Goal: Task Accomplishment & Management: Manage account settings

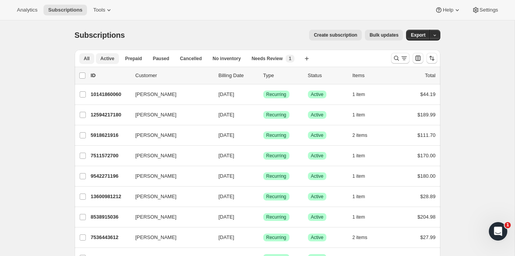
click at [97, 60] on button "Active" at bounding box center [107, 58] width 23 height 11
click at [438, 37] on button "button" at bounding box center [435, 35] width 11 height 11
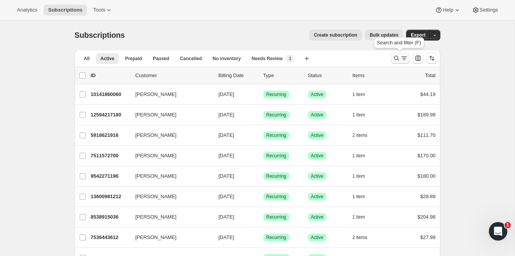
click at [404, 57] on icon "Search and filter results" at bounding box center [405, 58] width 8 height 8
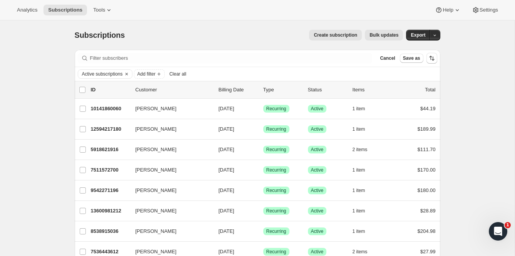
click at [434, 56] on icon "Sort the results" at bounding box center [432, 58] width 8 height 8
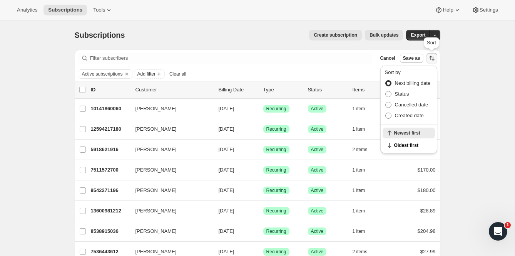
click at [434, 56] on icon "Sort the results" at bounding box center [432, 58] width 8 height 8
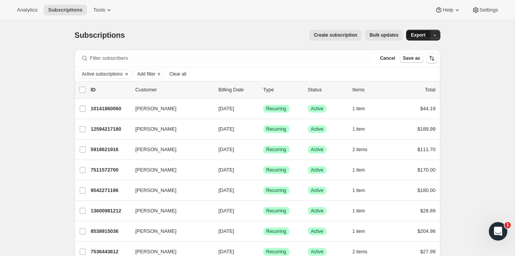
click at [414, 30] on button "Export" at bounding box center [418, 35] width 24 height 11
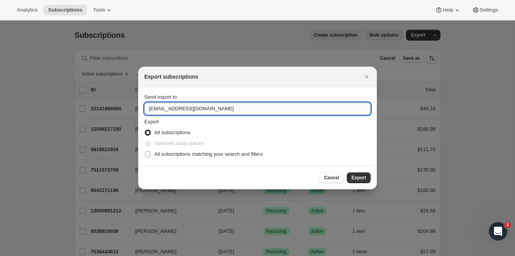
click at [154, 108] on input "info@ripe-nutrition.com" at bounding box center [257, 108] width 227 height 12
type input "jessica@ripe-nutrition.com"
click at [331, 177] on span "Cancel" at bounding box center [331, 178] width 15 height 6
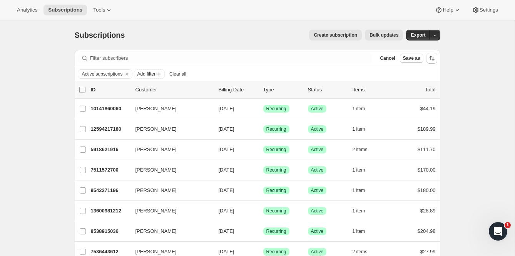
click at [82, 89] on input "0 selected" at bounding box center [82, 90] width 6 height 6
checkbox input "true"
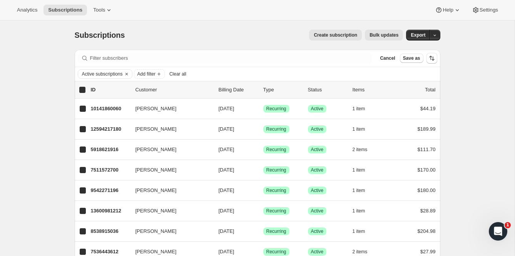
checkbox input "true"
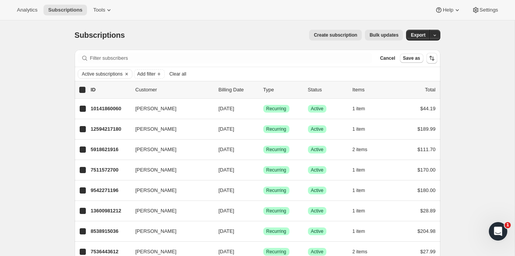
checkbox input "true"
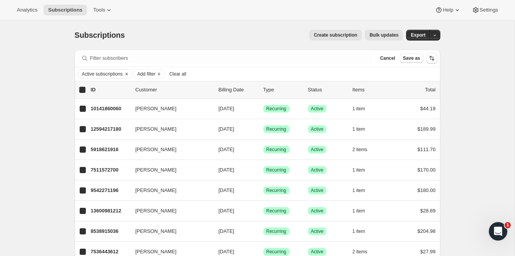
checkbox input "true"
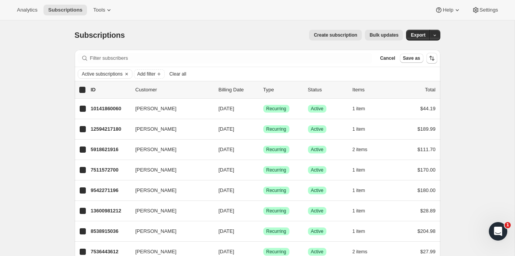
checkbox input "true"
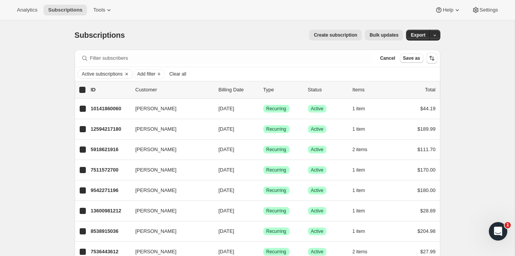
checkbox input "true"
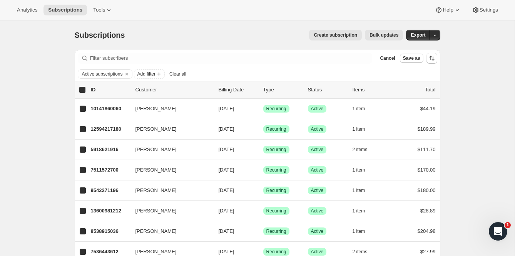
checkbox input "true"
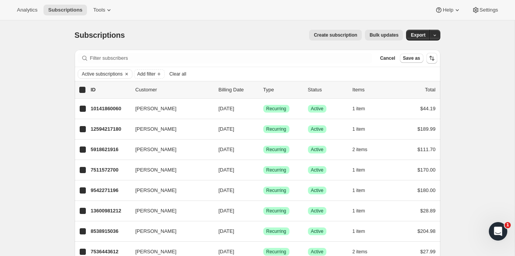
checkbox input "true"
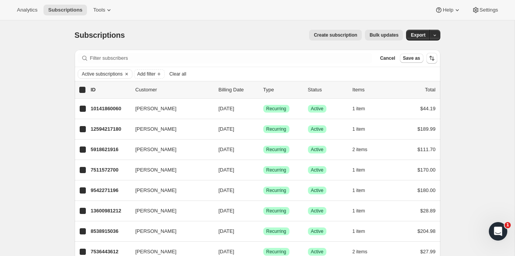
checkbox input "true"
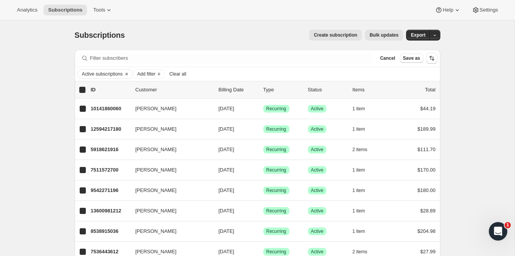
checkbox input "true"
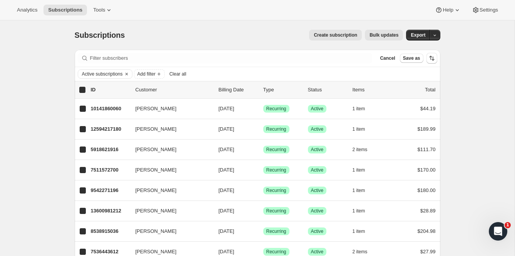
checkbox input "true"
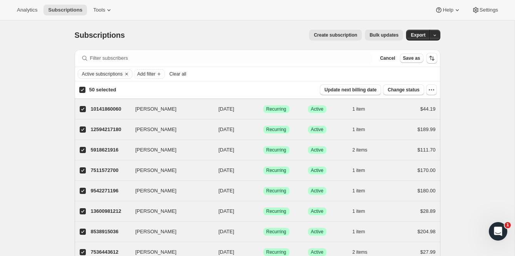
click at [82, 89] on input "50 selected" at bounding box center [82, 90] width 6 height 6
checkbox input "false"
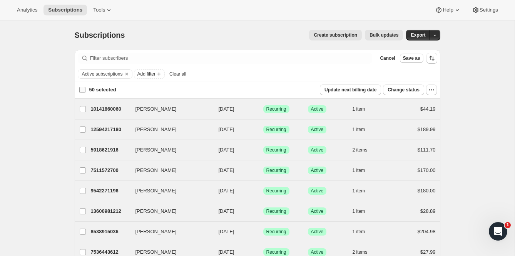
checkbox input "false"
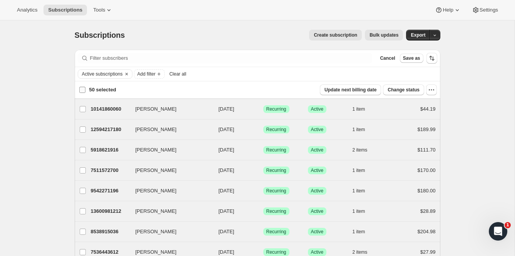
checkbox input "false"
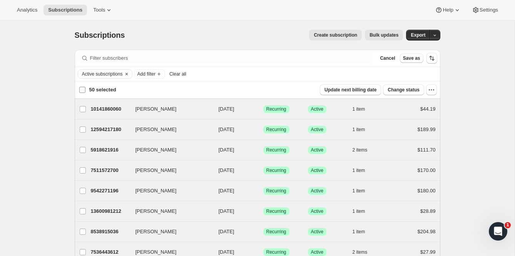
checkbox input "false"
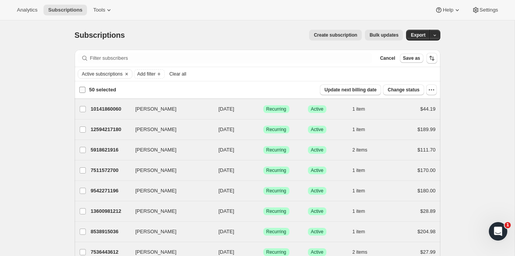
checkbox input "false"
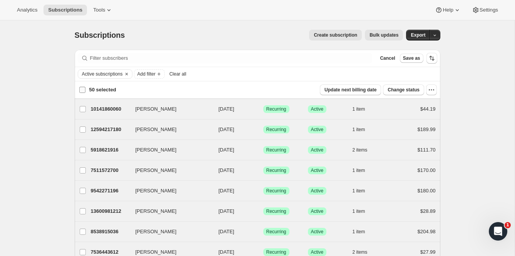
checkbox input "false"
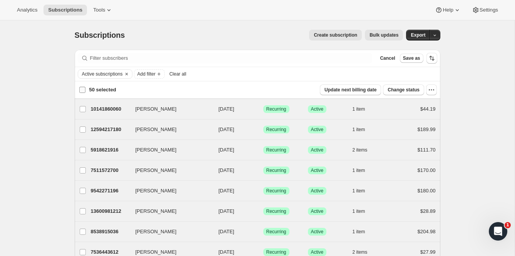
checkbox input "false"
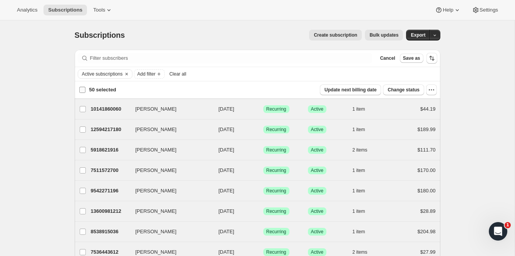
checkbox input "false"
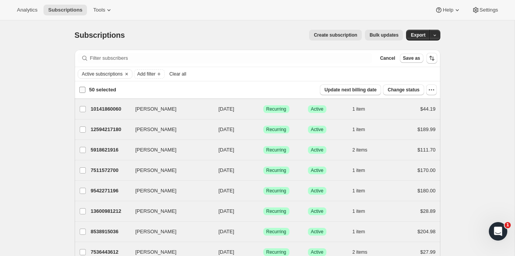
checkbox input "false"
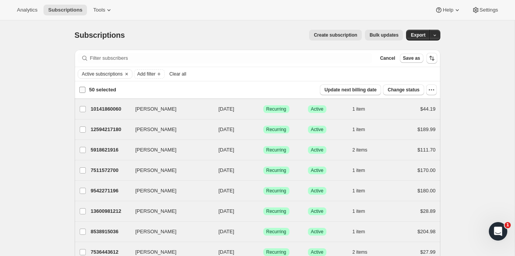
checkbox input "false"
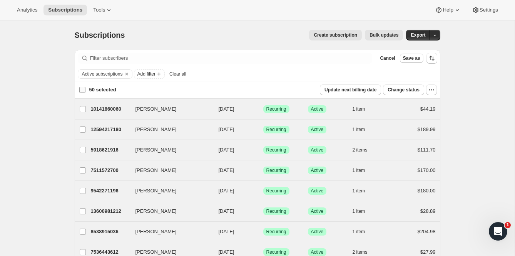
checkbox input "false"
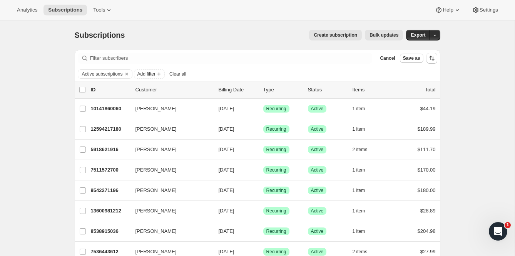
click at [82, 87] on input "0 selected" at bounding box center [82, 90] width 6 height 6
checkbox input "true"
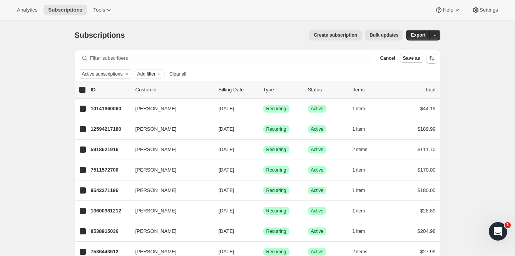
checkbox input "true"
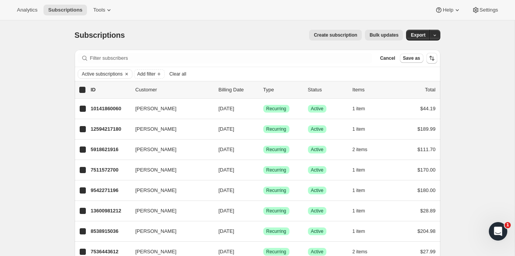
checkbox input "true"
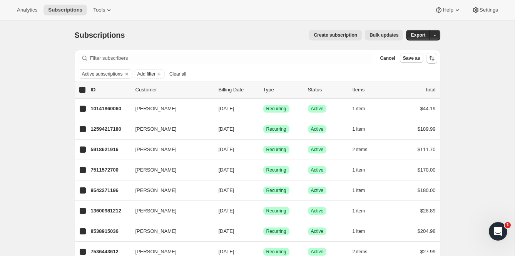
checkbox input "true"
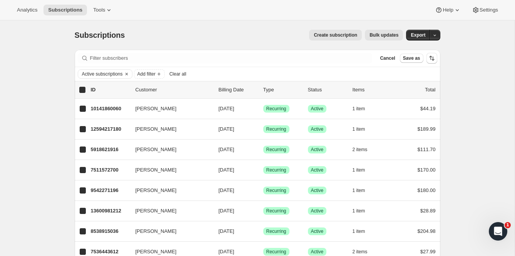
checkbox input "true"
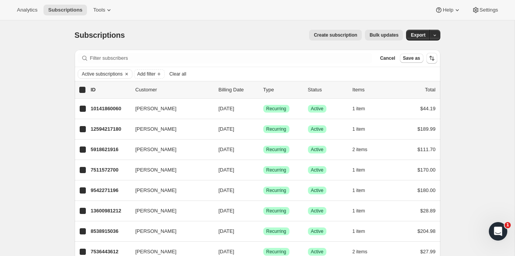
checkbox input "true"
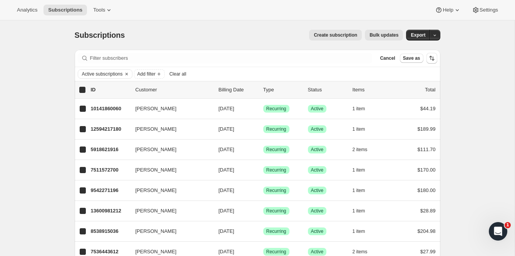
checkbox input "true"
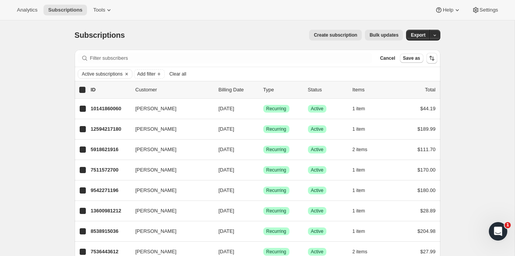
checkbox input "true"
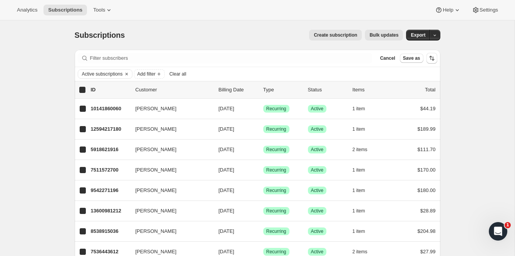
checkbox input "true"
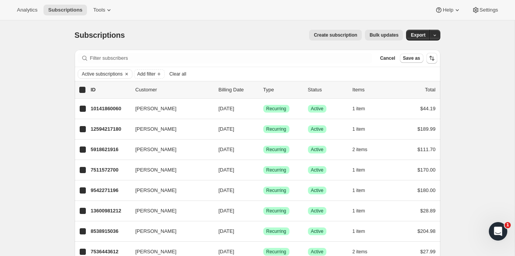
checkbox input "true"
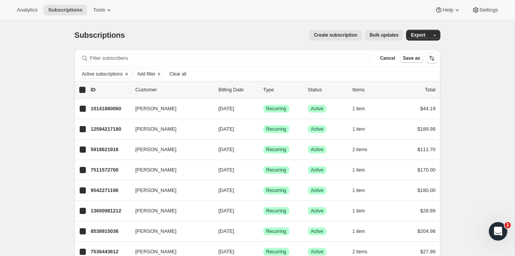
checkbox input "true"
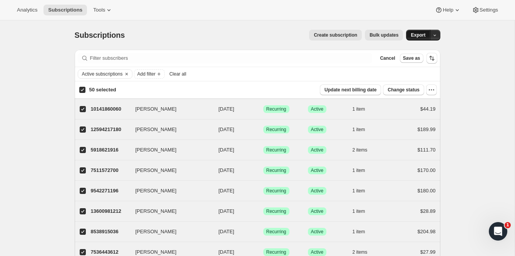
click at [416, 35] on span "Export" at bounding box center [418, 35] width 15 height 6
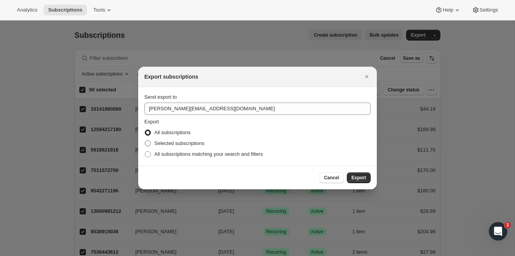
click at [185, 146] on span "Selected subscriptions" at bounding box center [179, 143] width 50 height 6
click at [145, 141] on input "Selected subscriptions" at bounding box center [145, 140] width 0 height 0
radio input "true"
click at [366, 177] on span "Export" at bounding box center [359, 178] width 15 height 6
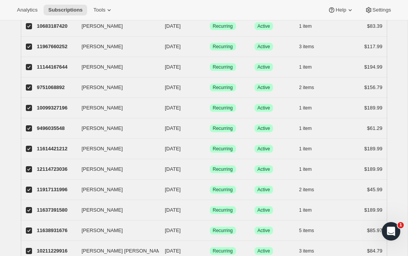
scroll to position [950, 0]
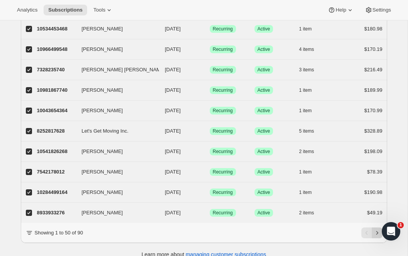
click at [375, 229] on icon "Next" at bounding box center [377, 233] width 8 height 8
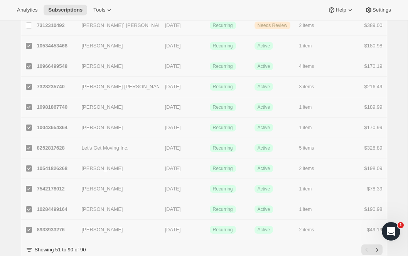
checkbox input "false"
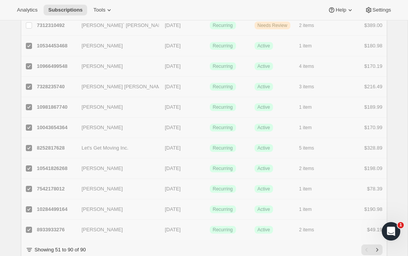
checkbox input "false"
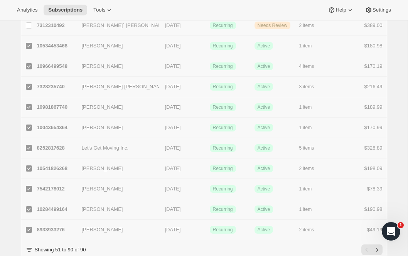
checkbox input "false"
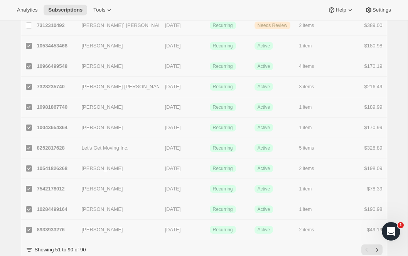
checkbox input "false"
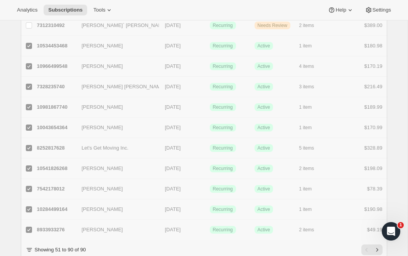
checkbox input "false"
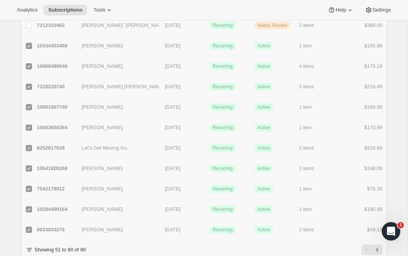
checkbox input "false"
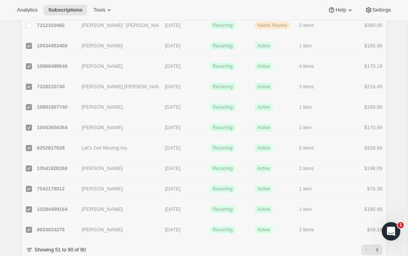
checkbox input "false"
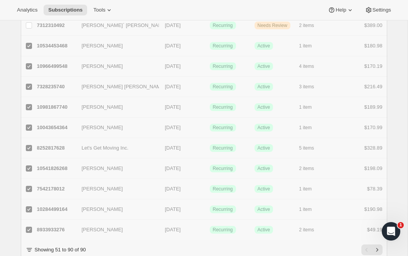
checkbox input "false"
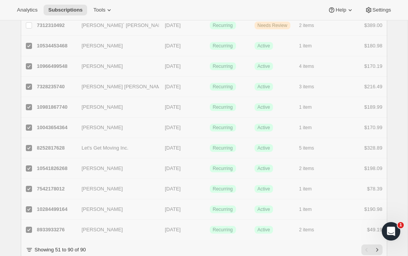
checkbox input "false"
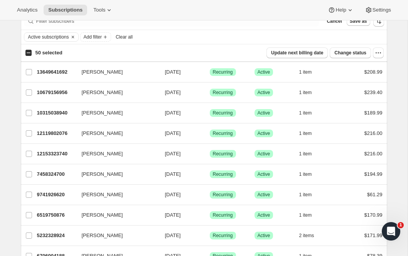
scroll to position [0, 0]
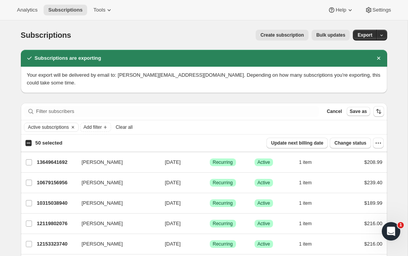
click at [30, 144] on input "50 selected" at bounding box center [28, 143] width 6 height 6
checkbox input "true"
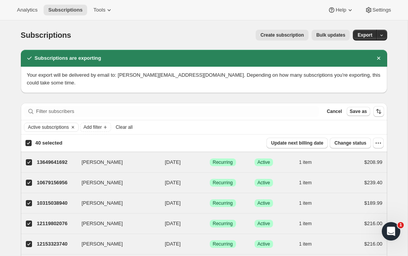
click at [30, 143] on input "40 selected" at bounding box center [28, 143] width 6 height 6
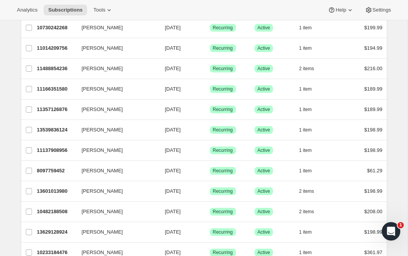
scroll to position [747, 0]
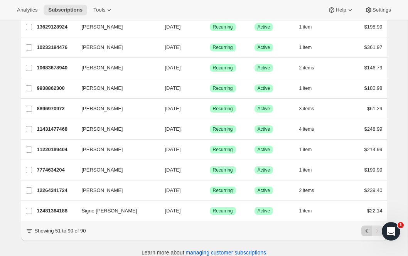
click at [362, 227] on icon "Previous" at bounding box center [366, 231] width 8 height 8
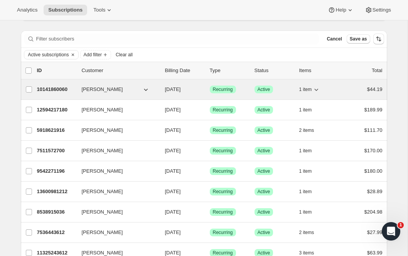
scroll to position [72, 0]
click at [55, 89] on p "10141860060" at bounding box center [56, 90] width 39 height 8
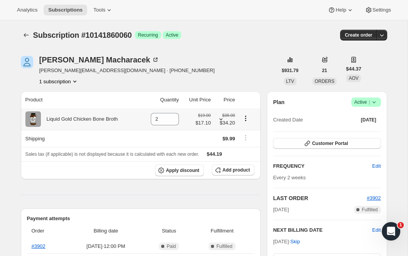
scroll to position [2, 0]
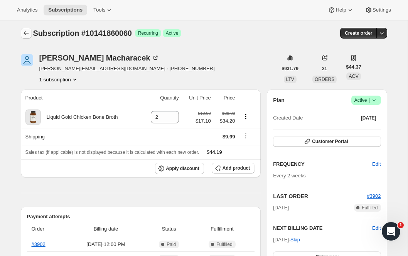
click at [24, 38] on button "Subscriptions" at bounding box center [26, 33] width 11 height 11
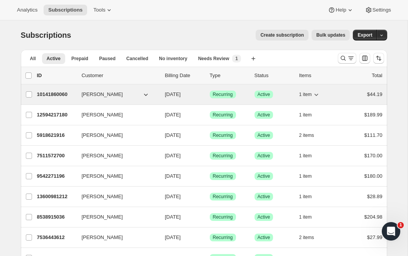
click at [144, 94] on icon "button" at bounding box center [146, 95] width 8 height 8
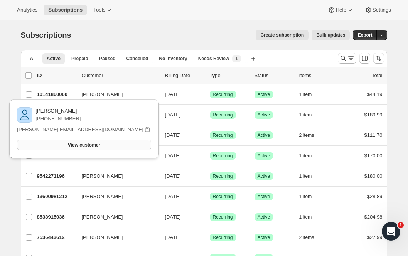
click at [100, 144] on span "View customer" at bounding box center [84, 145] width 32 height 6
click at [184, 38] on div "Create subscription Bulk updates" at bounding box center [214, 35] width 269 height 11
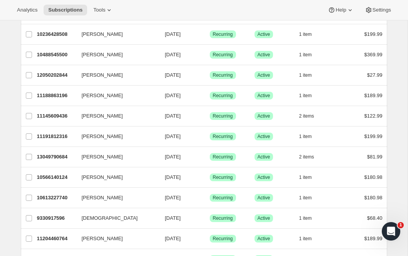
scroll to position [325, 0]
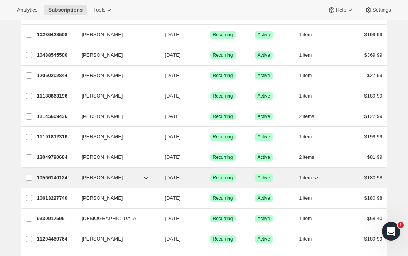
click at [143, 174] on icon "button" at bounding box center [146, 178] width 8 height 8
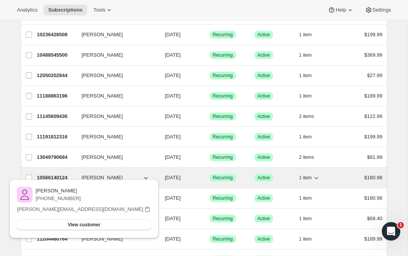
click at [79, 176] on div "10566140124 Katie Maiero 10/19/2025 Success Recurring Success Active 1 item $18…" at bounding box center [209, 177] width 345 height 11
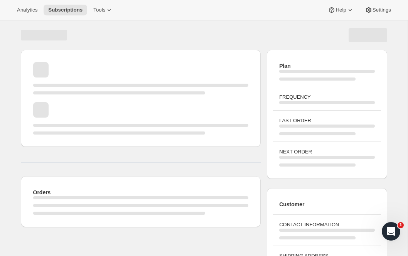
click at [59, 173] on div "Orders" at bounding box center [141, 138] width 240 height 177
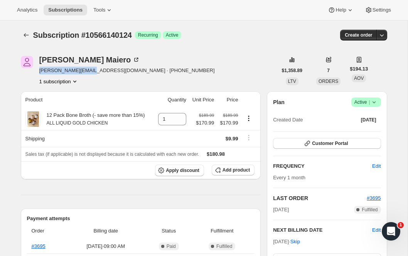
drag, startPoint x: 88, startPoint y: 71, endPoint x: 37, endPoint y: 71, distance: 51.2
click at [37, 71] on div "Katie Maiero katie@quinngroup.ca · +14165670393 1 subscription" at bounding box center [149, 70] width 256 height 29
copy span "katie@quinngroup.ca"
click at [26, 39] on icon "Subscriptions" at bounding box center [26, 35] width 8 height 8
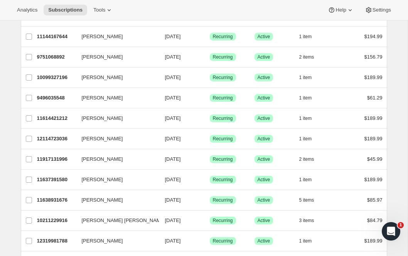
scroll to position [608, 0]
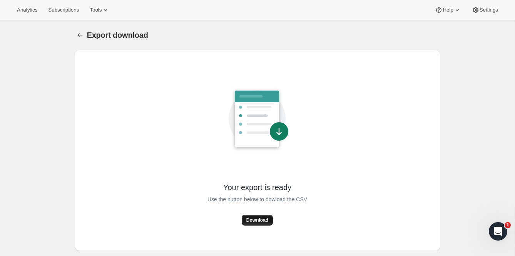
click at [252, 220] on span "Download" at bounding box center [258, 220] width 22 height 6
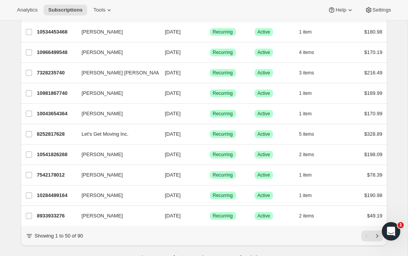
scroll to position [883, 0]
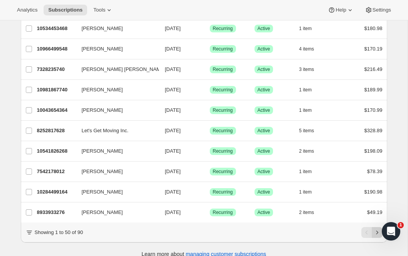
click at [376, 228] on icon "Next" at bounding box center [377, 232] width 8 height 8
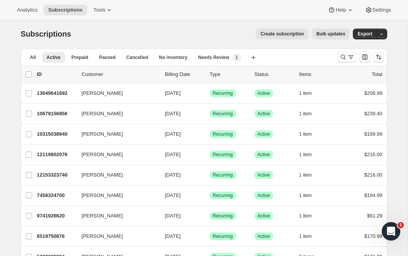
scroll to position [0, 0]
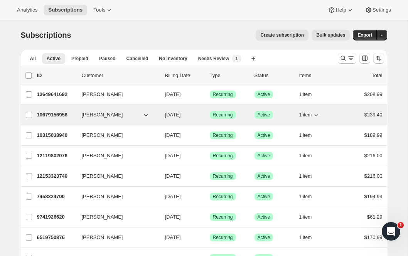
click at [60, 114] on p "10679156956" at bounding box center [56, 115] width 39 height 8
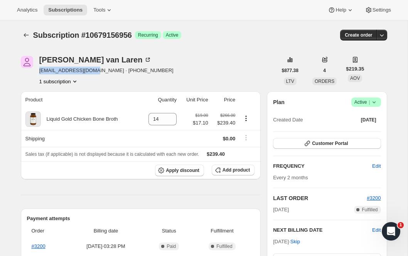
drag, startPoint x: 91, startPoint y: 71, endPoint x: 39, endPoint y: 71, distance: 52.4
click at [39, 71] on div "Katrina van Laren kvanlaren@gmail.com · +16478225204 1 subscription" at bounding box center [149, 70] width 256 height 29
copy span "kvanlaren@gmail.com"
click at [24, 34] on icon "Subscriptions" at bounding box center [26, 35] width 8 height 8
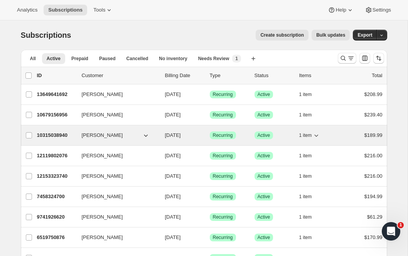
click at [103, 135] on span "[PERSON_NAME]" at bounding box center [102, 135] width 41 height 8
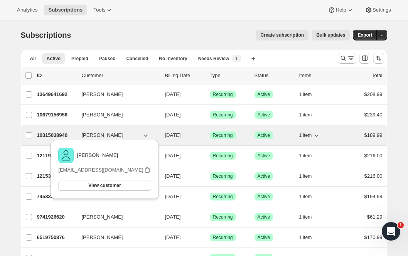
click at [56, 137] on p "10315038940" at bounding box center [56, 135] width 39 height 8
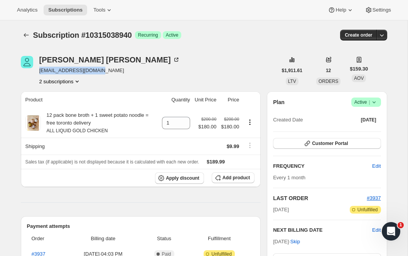
drag, startPoint x: 92, startPoint y: 71, endPoint x: 41, endPoint y: 72, distance: 51.6
click at [41, 72] on span "miraemirae08@gmail.com" at bounding box center [109, 71] width 141 height 8
copy span "miraemirae08@gmail.com"
click at [32, 31] on div at bounding box center [27, 35] width 12 height 11
click at [27, 34] on icon "Subscriptions" at bounding box center [26, 35] width 8 height 8
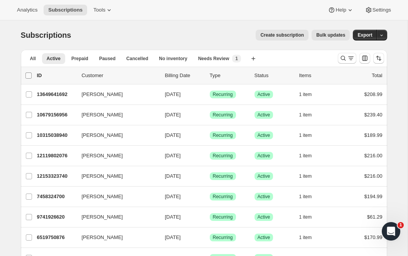
click at [28, 74] on input "0 selected" at bounding box center [28, 75] width 6 height 6
checkbox input "true"
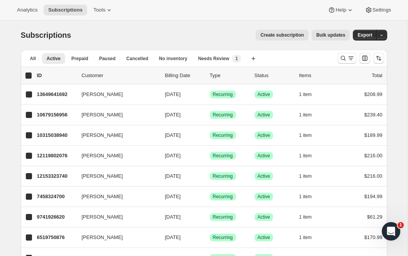
checkbox input "true"
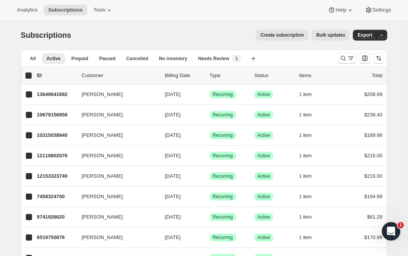
checkbox input "true"
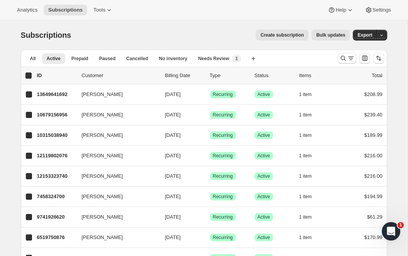
checkbox input "true"
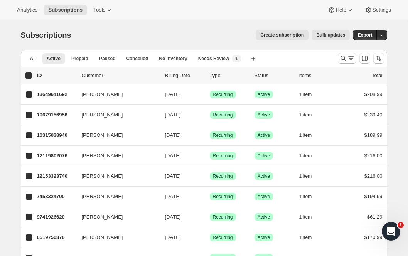
checkbox input "true"
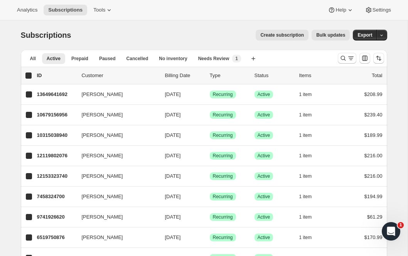
checkbox input "true"
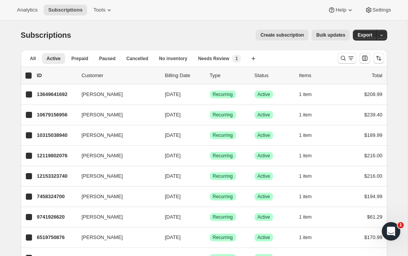
checkbox input "true"
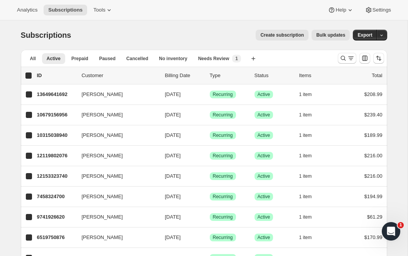
checkbox input "true"
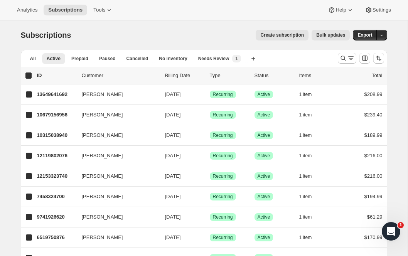
checkbox input "true"
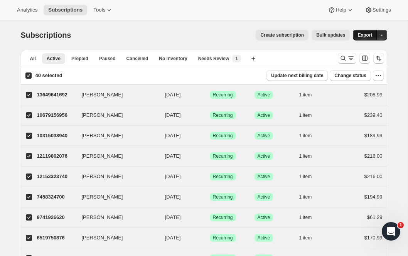
click at [368, 37] on span "Export" at bounding box center [364, 35] width 15 height 6
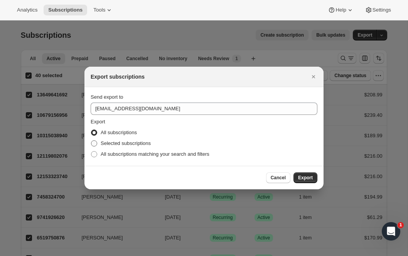
click at [118, 143] on span "Selected subscriptions" at bounding box center [126, 143] width 50 height 6
click at [91, 141] on input "Selected subscriptions" at bounding box center [91, 140] width 0 height 0
radio input "true"
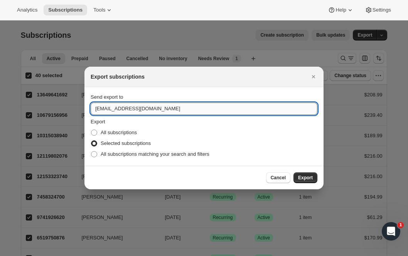
click at [98, 111] on input "info@ripe-nutrition.com" at bounding box center [204, 108] width 227 height 12
type input "jessica@ripe-nutrition.com"
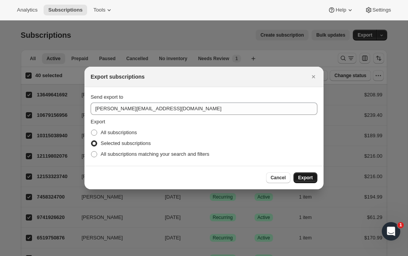
click at [302, 175] on span "Export" at bounding box center [305, 178] width 15 height 6
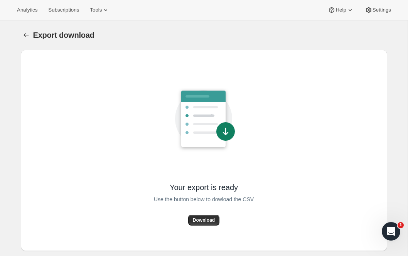
click at [199, 213] on div "Use the button below to dowload the CSV" at bounding box center [204, 203] width 100 height 22
click at [199, 216] on button "Download" at bounding box center [203, 220] width 31 height 11
